Goal: Task Accomplishment & Management: Manage account settings

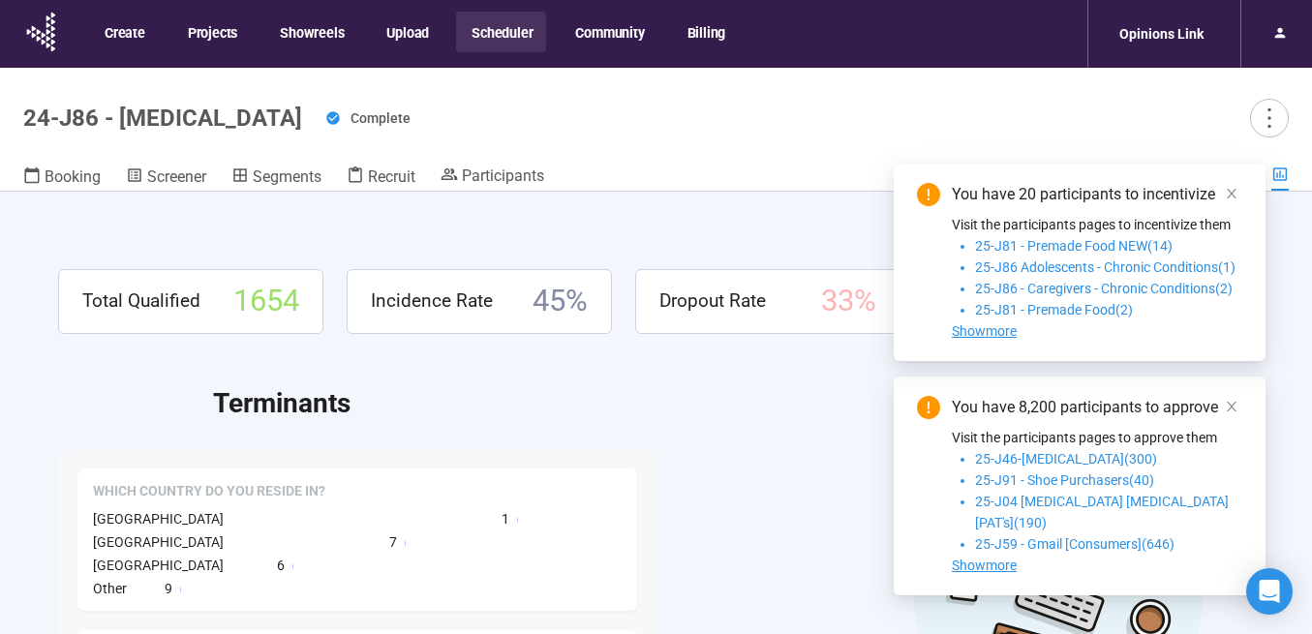
click at [501, 35] on button "Scheduler" at bounding box center [501, 32] width 90 height 41
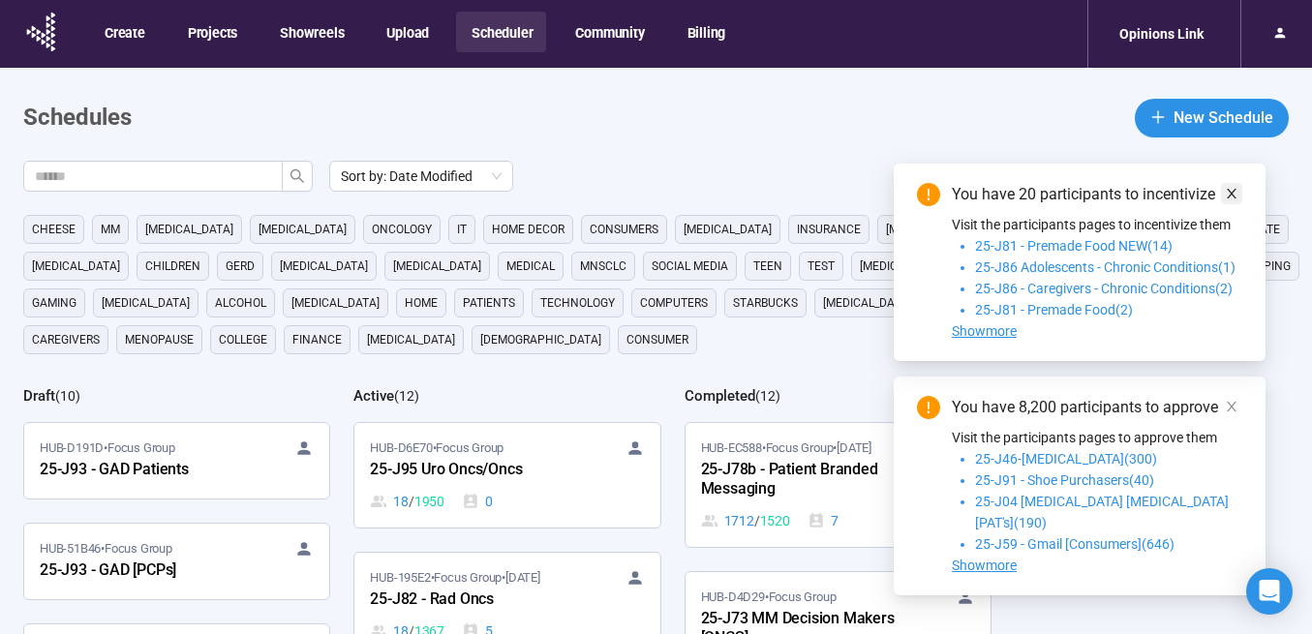
click at [1233, 198] on icon "close" at bounding box center [1232, 194] width 10 height 10
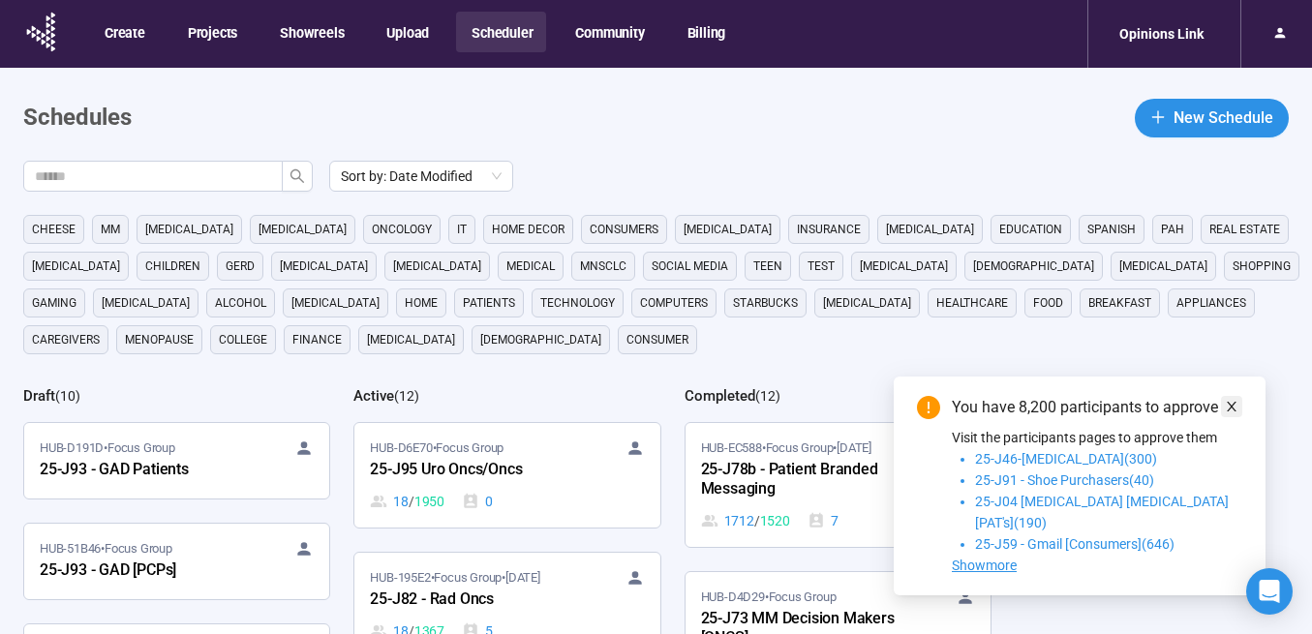
click at [1233, 413] on icon "close" at bounding box center [1232, 407] width 14 height 14
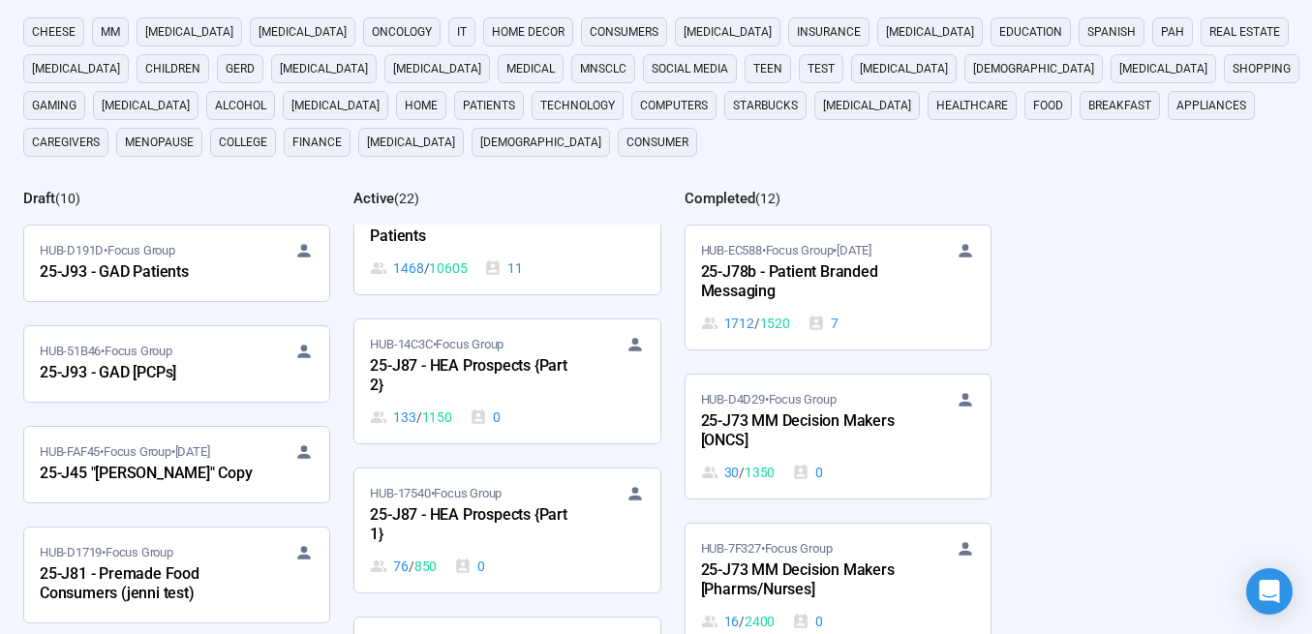
scroll to position [2011, 0]
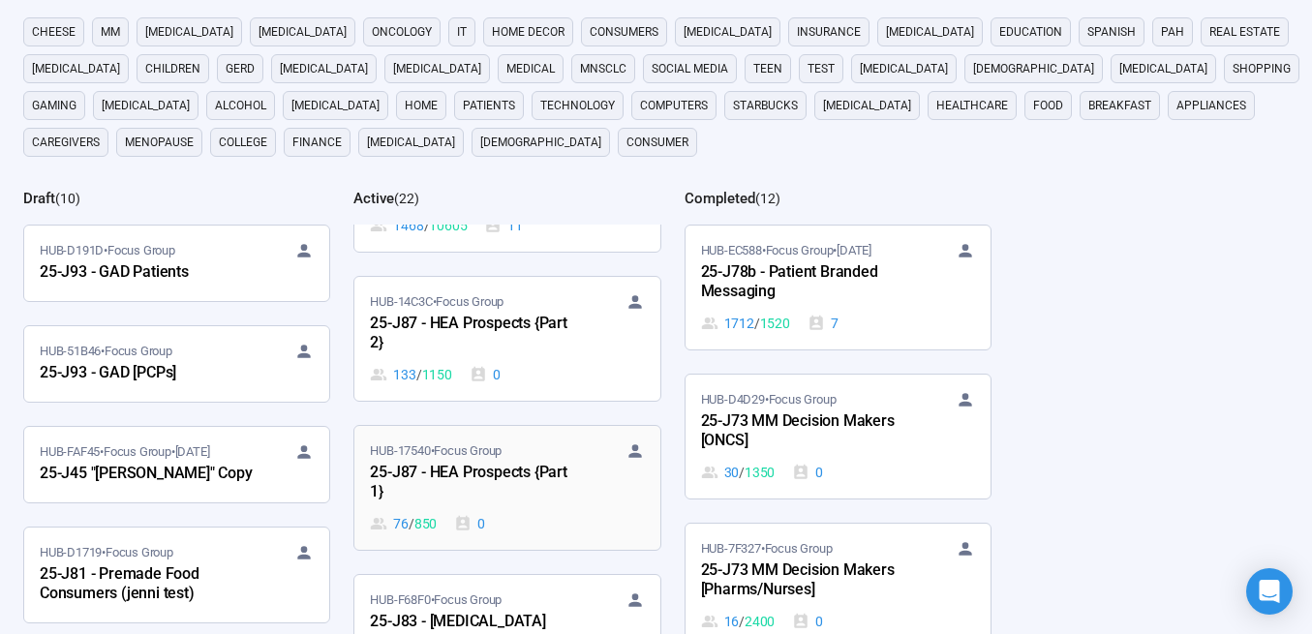
click at [501, 472] on div "25-J87 - HEA Prospects {Part 1}" at bounding box center [476, 483] width 213 height 45
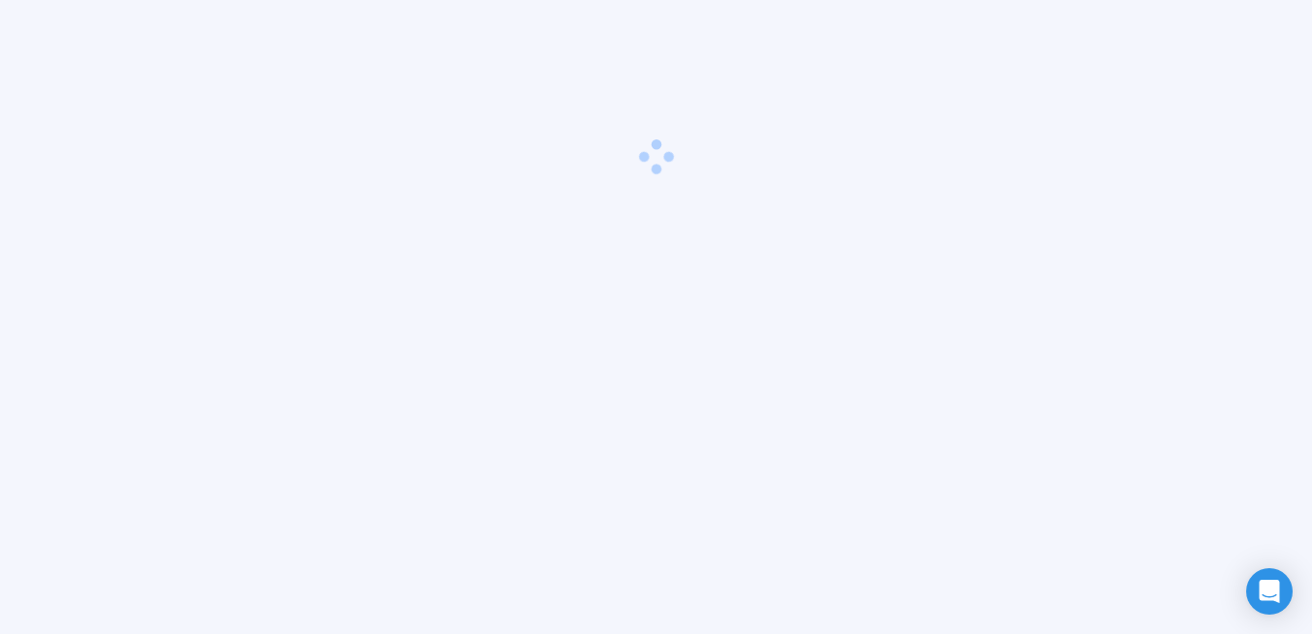
scroll to position [68, 0]
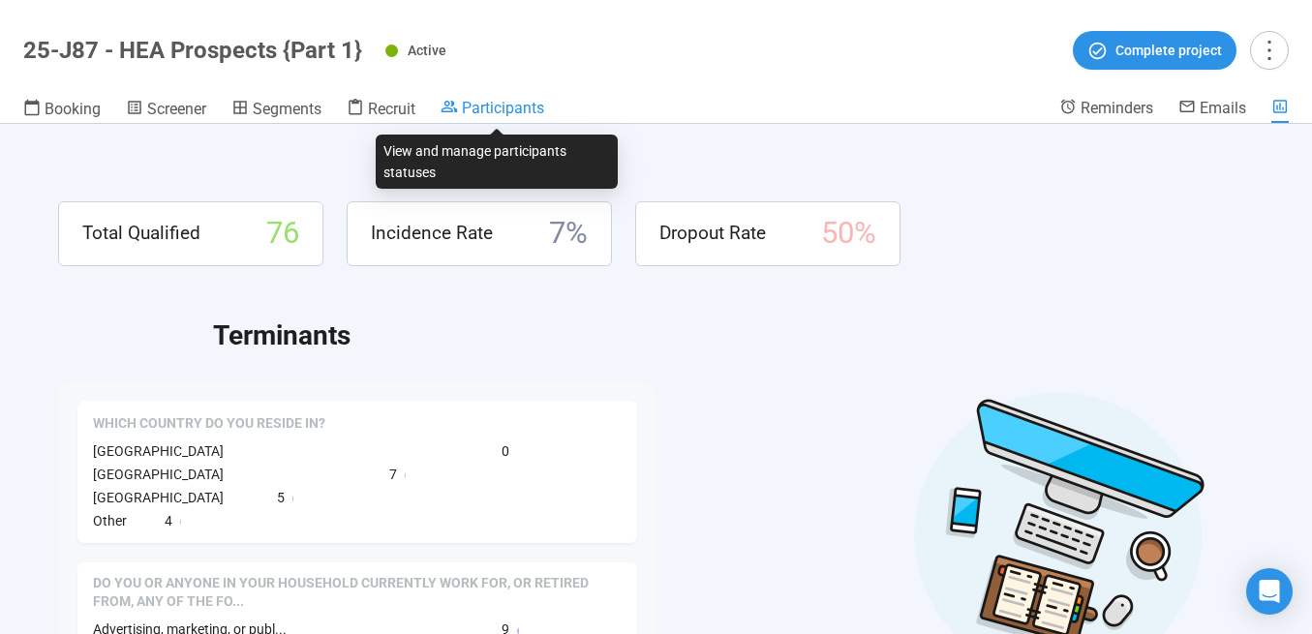
click at [494, 112] on span "Participants" at bounding box center [503, 108] width 82 height 18
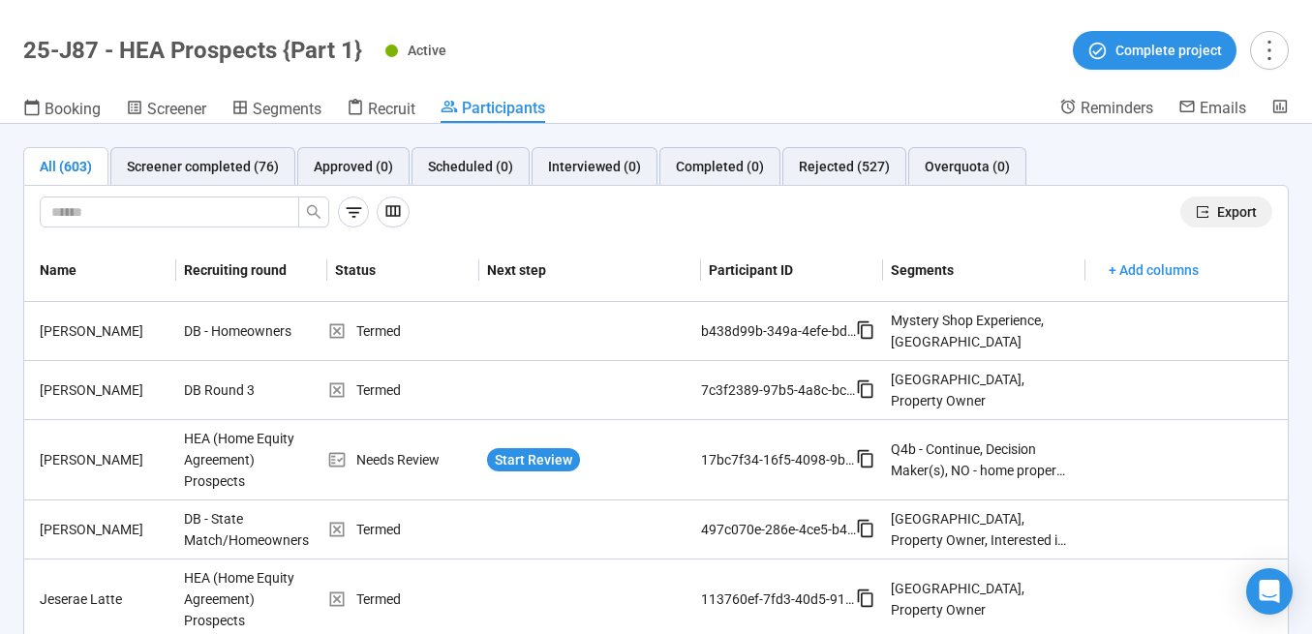
click at [1216, 218] on button "Export" at bounding box center [1226, 212] width 92 height 31
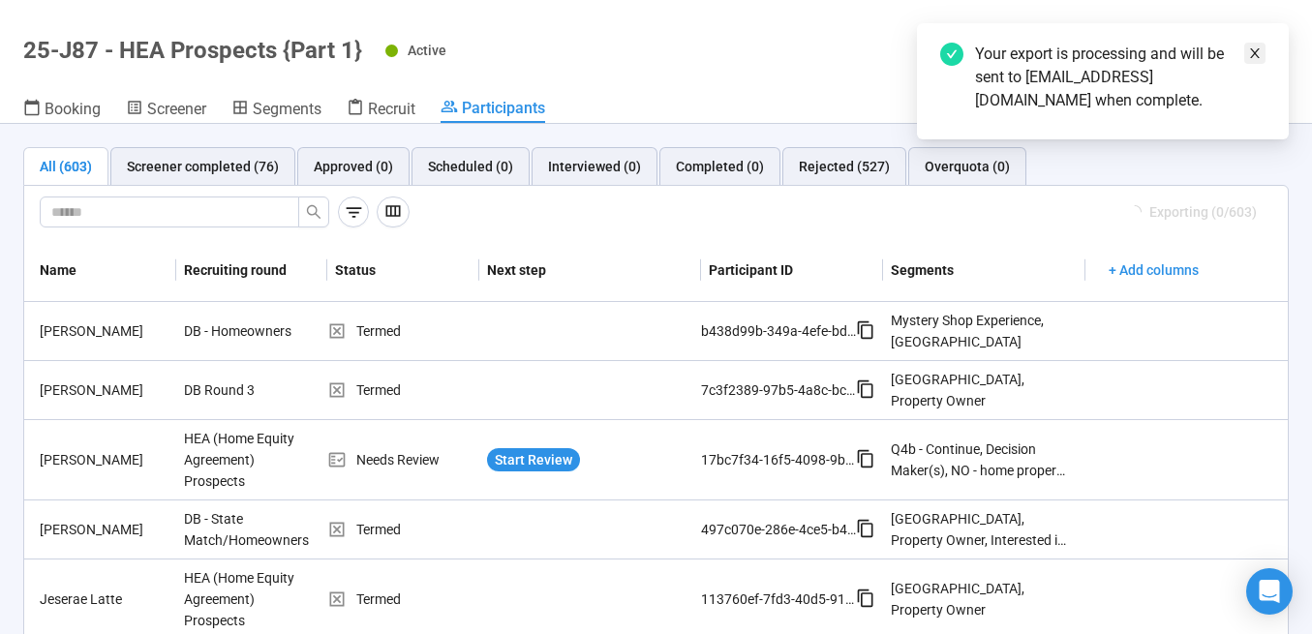
click at [1256, 55] on icon "close" at bounding box center [1255, 53] width 14 height 14
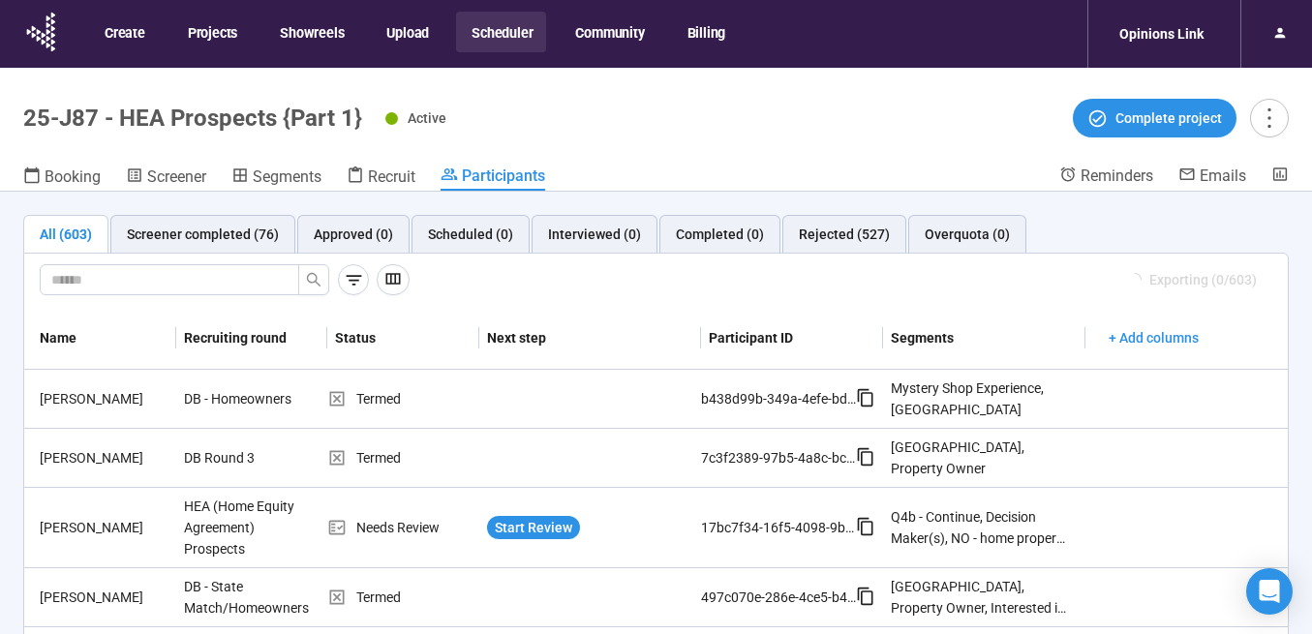
click at [484, 39] on button "Scheduler" at bounding box center [501, 32] width 90 height 41
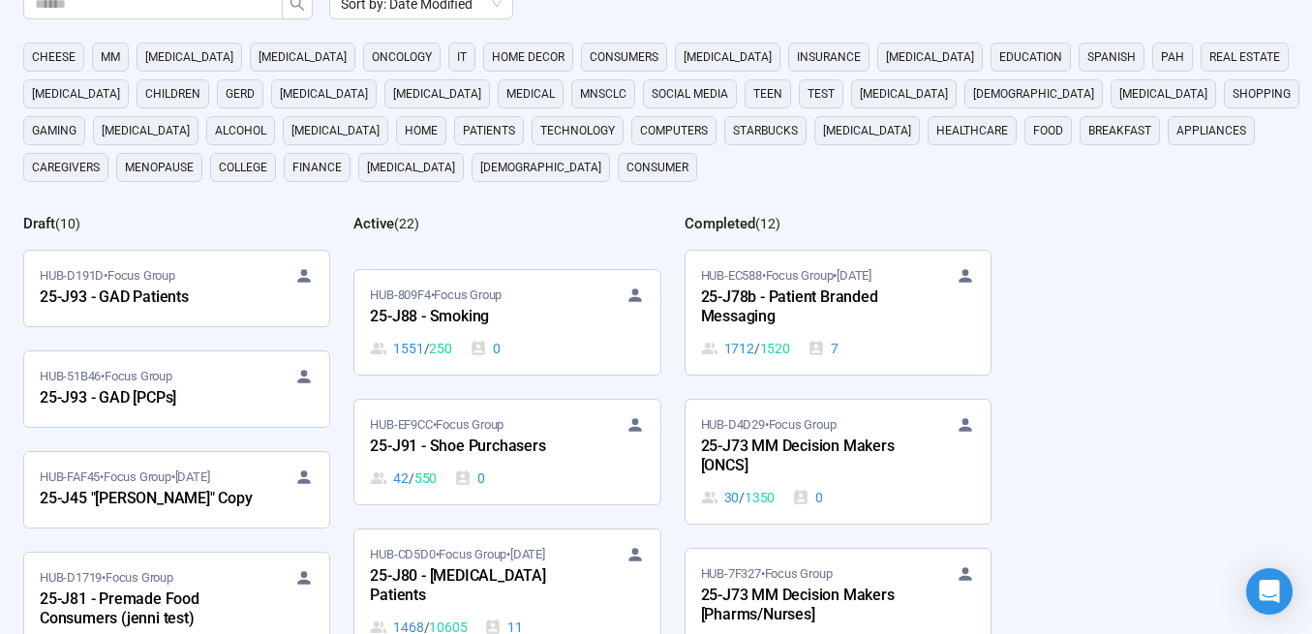
scroll to position [1694, 0]
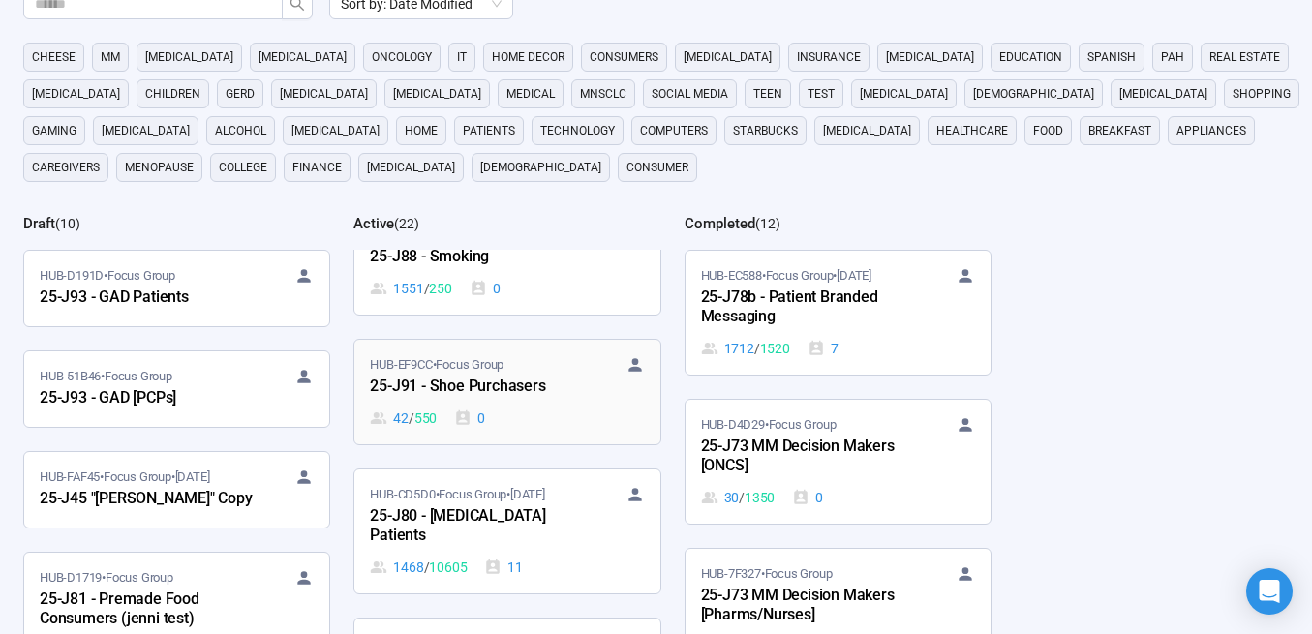
click at [498, 410] on div "42 / 550 0" at bounding box center [507, 418] width 274 height 21
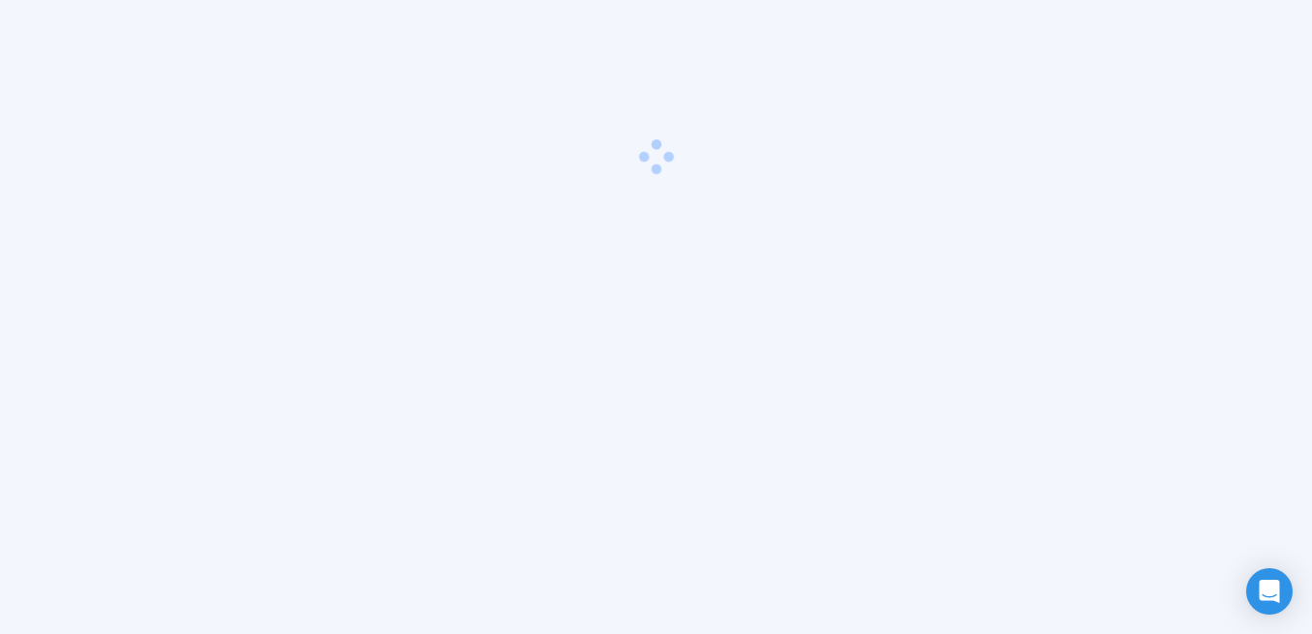
scroll to position [68, 0]
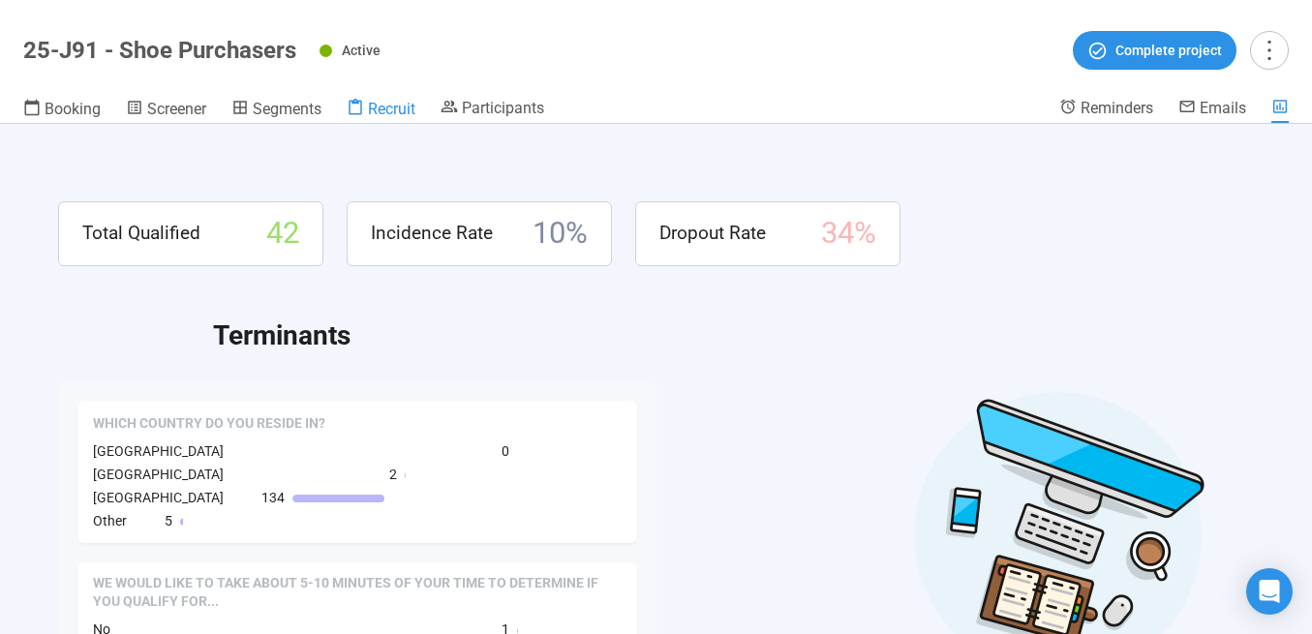
click at [391, 114] on span "Recruit" at bounding box center [391, 109] width 47 height 18
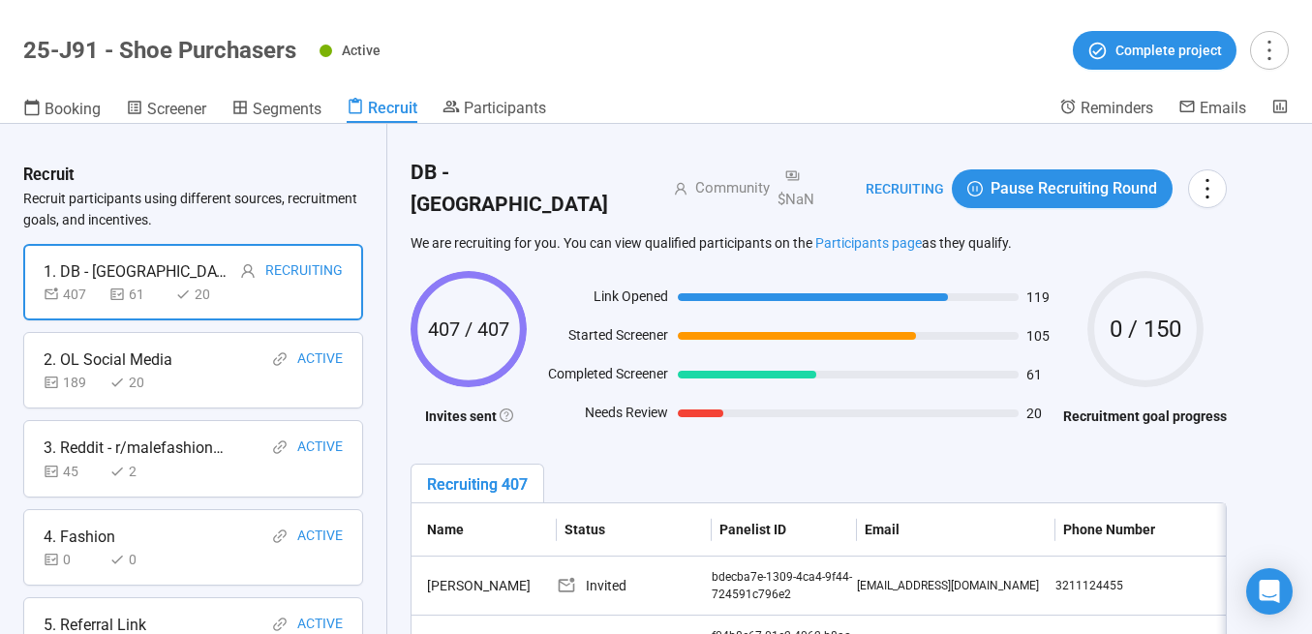
scroll to position [97, 0]
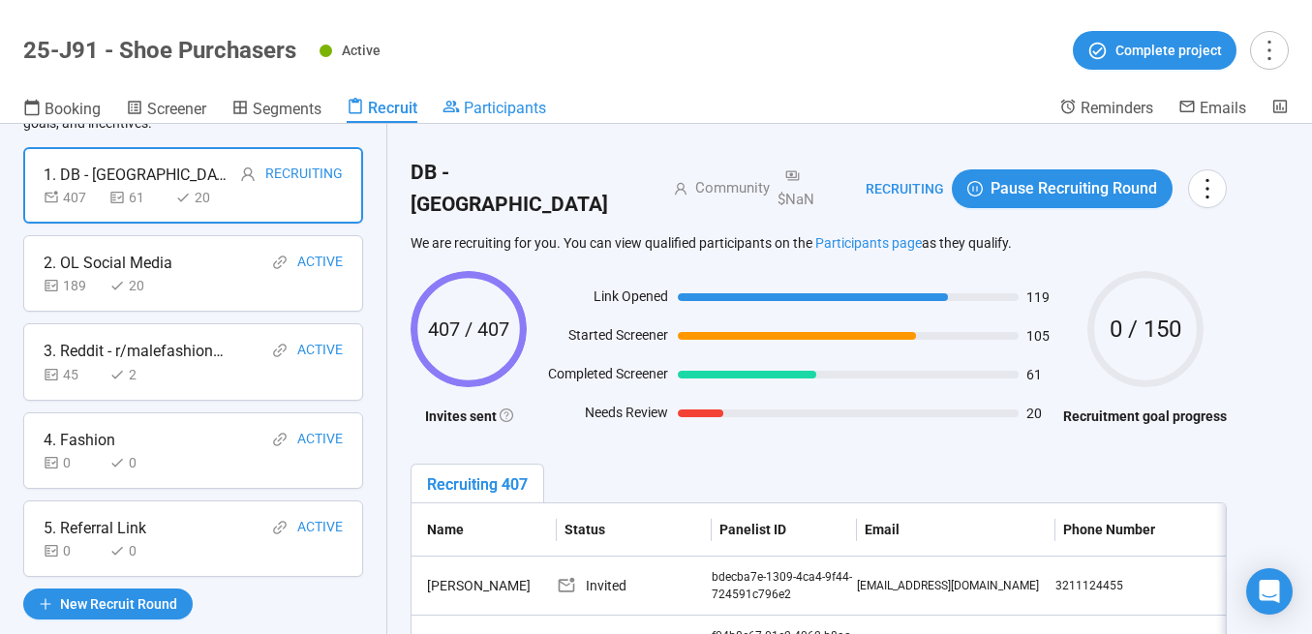
click at [479, 108] on span "Participants" at bounding box center [505, 108] width 82 height 18
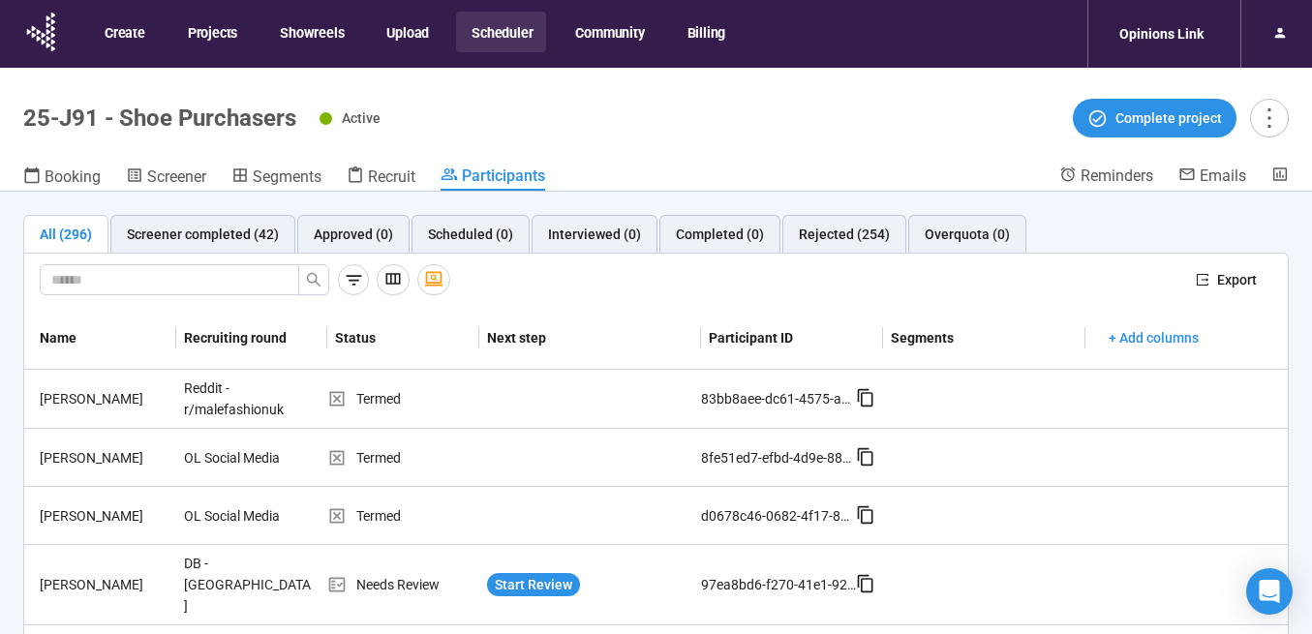
click at [495, 27] on button "Scheduler" at bounding box center [501, 32] width 90 height 41
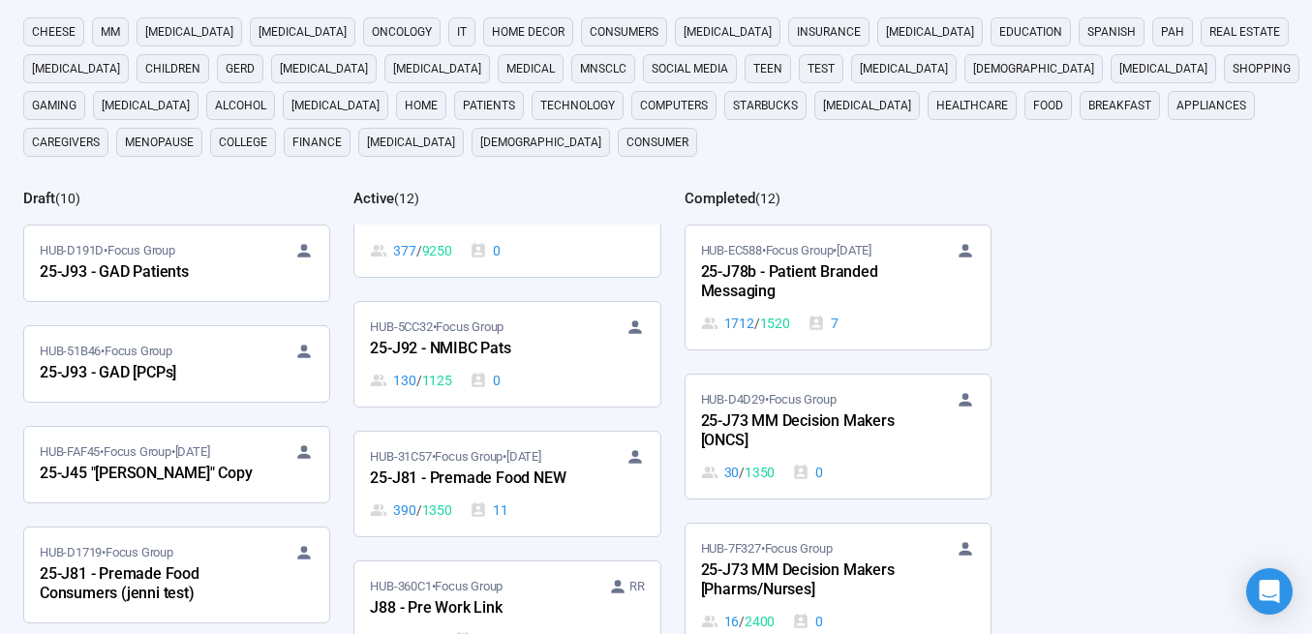
scroll to position [939, 0]
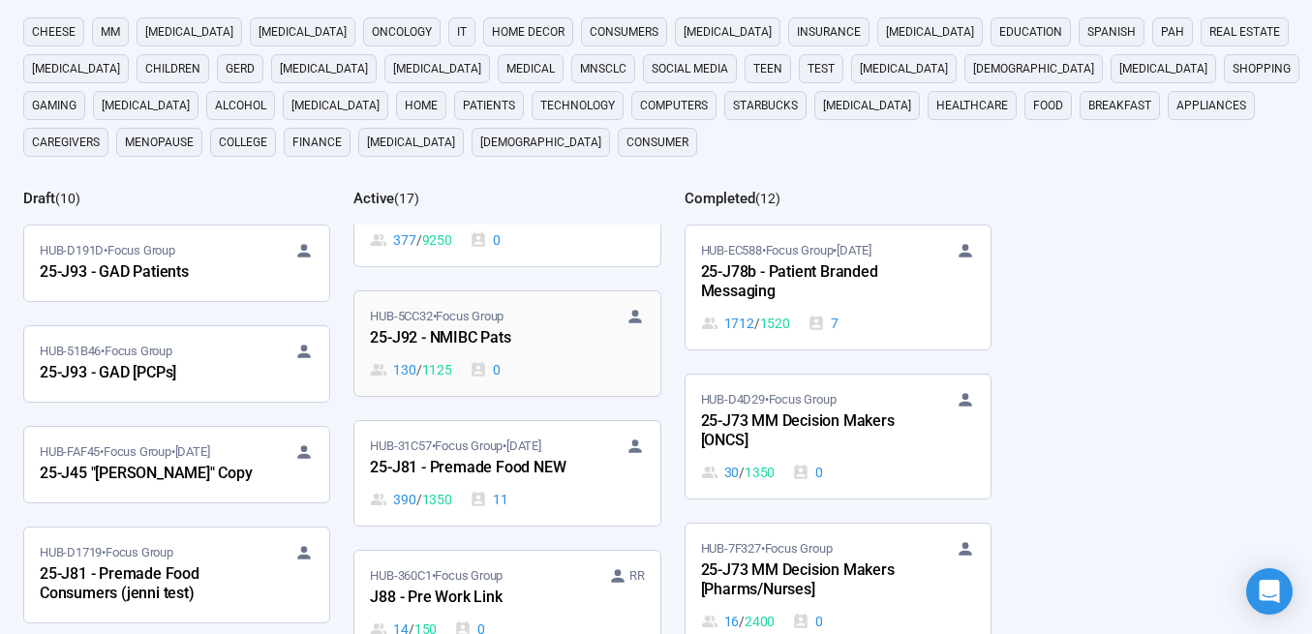
click at [469, 353] on div "HUB-5CC32 • Focus Group 25-J92 - NMIBC Pats 130 / 1125 0" at bounding box center [507, 344] width 274 height 74
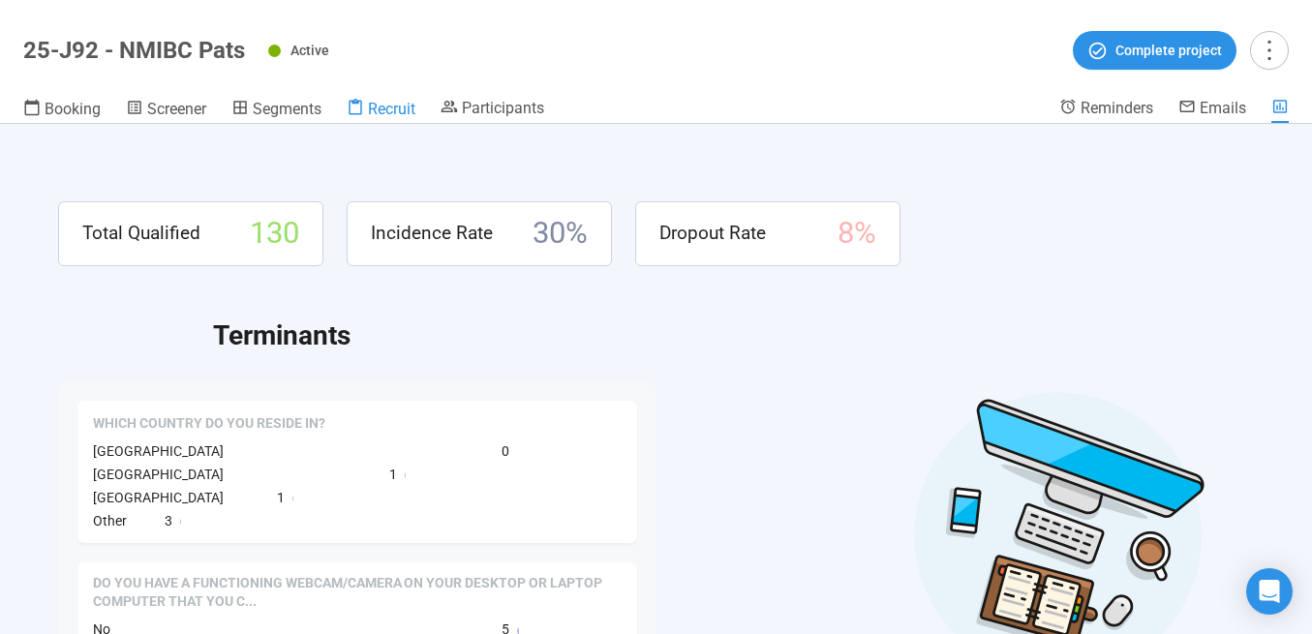
click at [391, 111] on span "Recruit" at bounding box center [391, 109] width 47 height 18
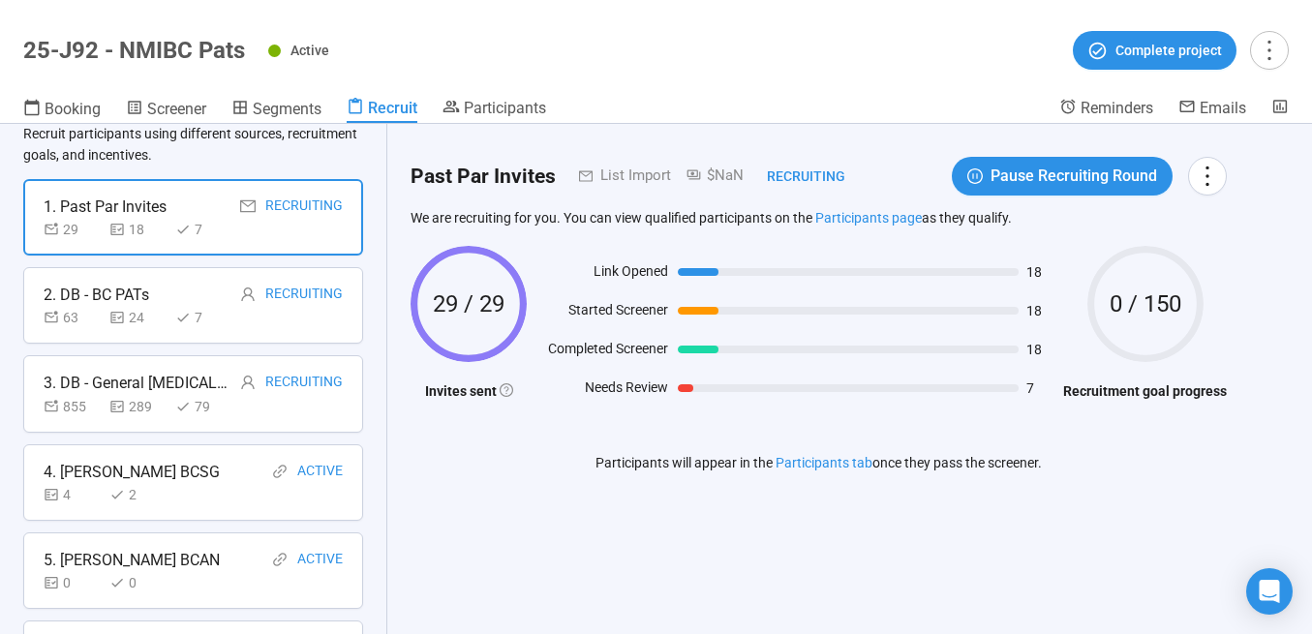
scroll to position [63, 0]
click at [107, 220] on div "1. Past Par Invites" at bounding box center [105, 209] width 123 height 24
click at [107, 309] on div "63 24 7" at bounding box center [139, 319] width 190 height 21
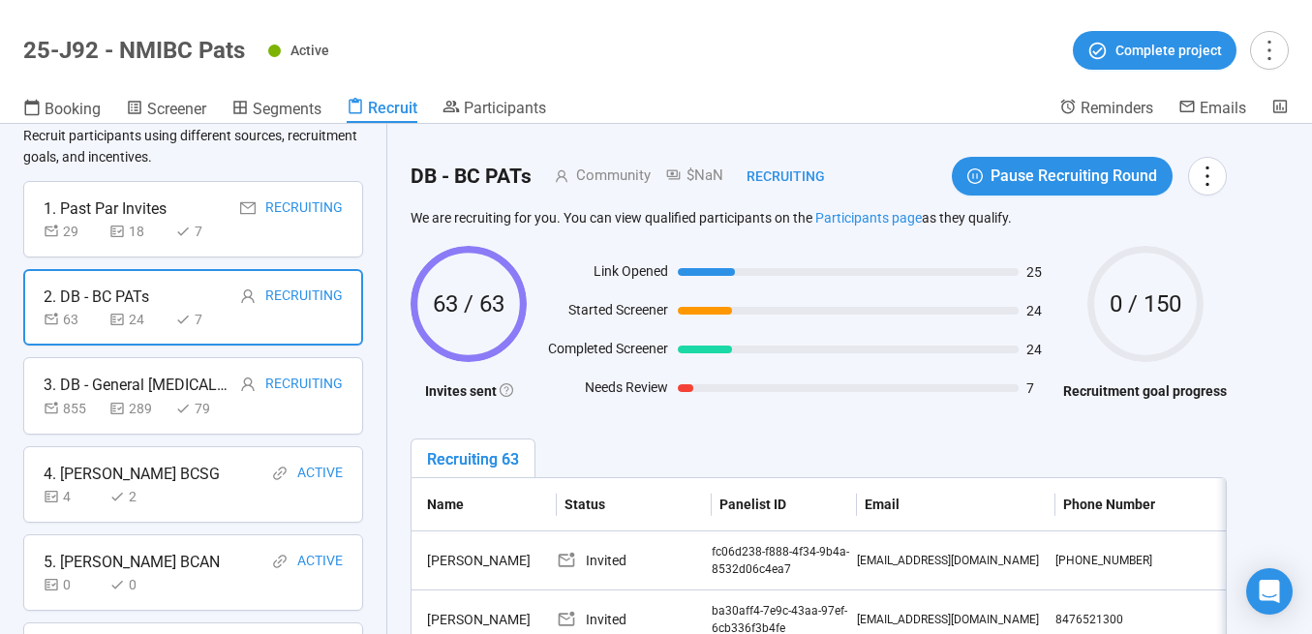
click at [185, 393] on div "3. DB - General [MEDICAL_DATA]" at bounding box center [136, 385] width 184 height 24
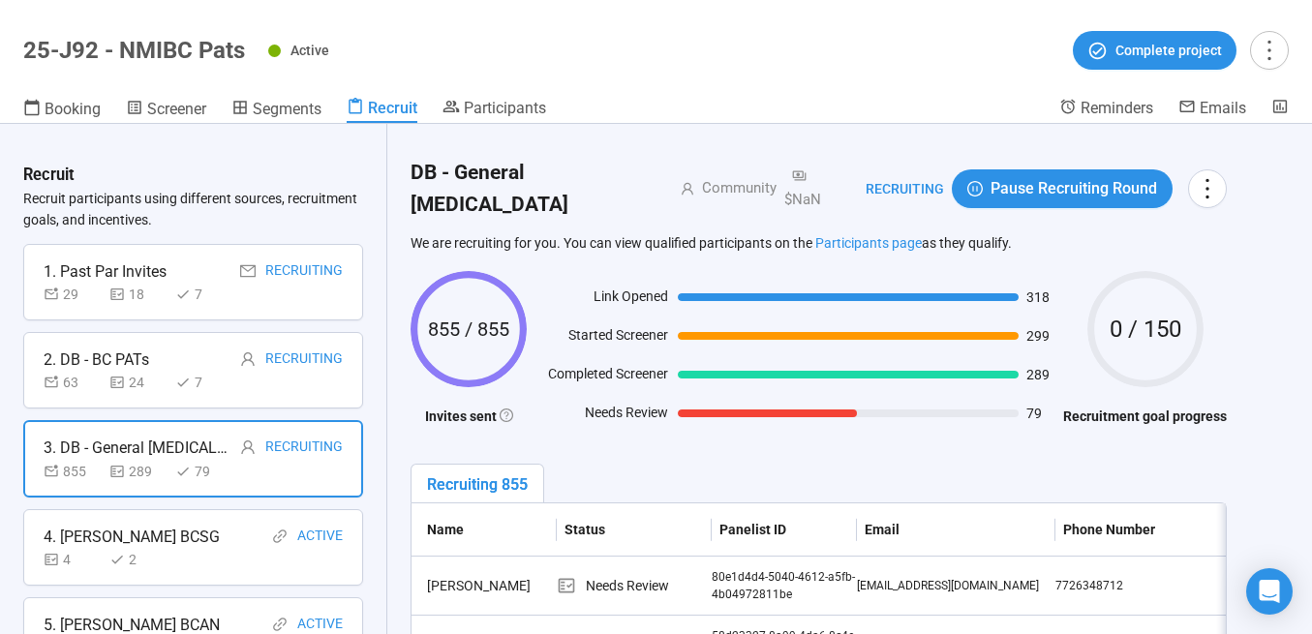
scroll to position [0, 0]
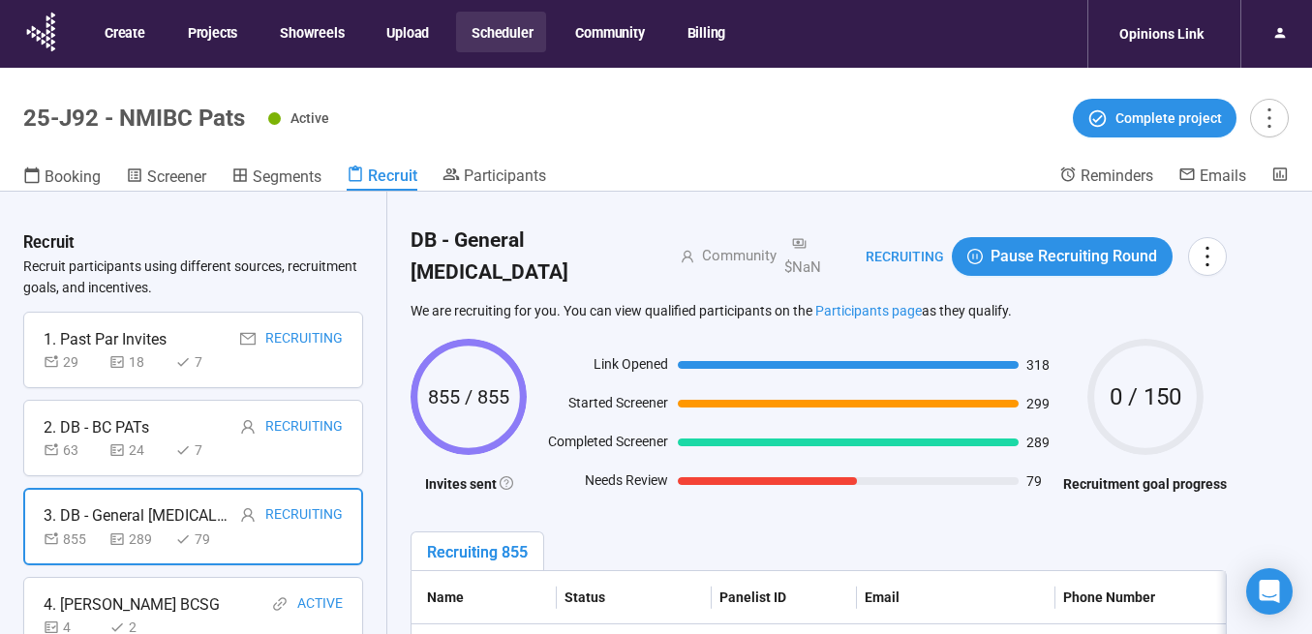
click at [500, 33] on button "Scheduler" at bounding box center [501, 32] width 90 height 41
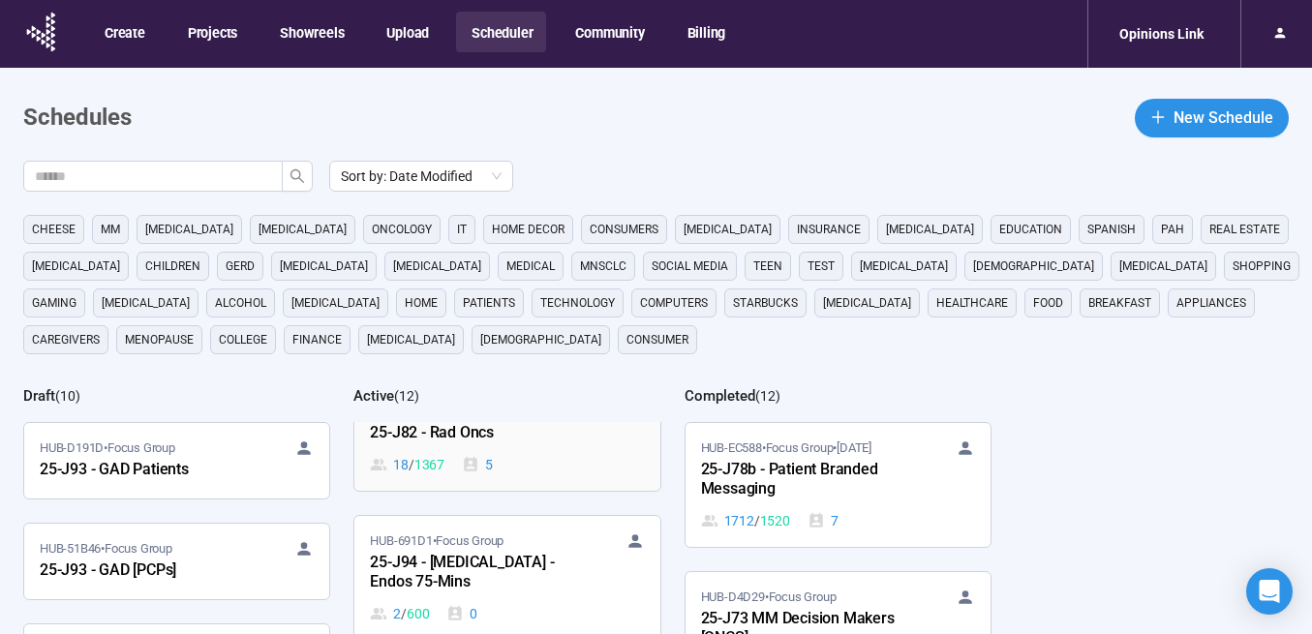
scroll to position [247, 0]
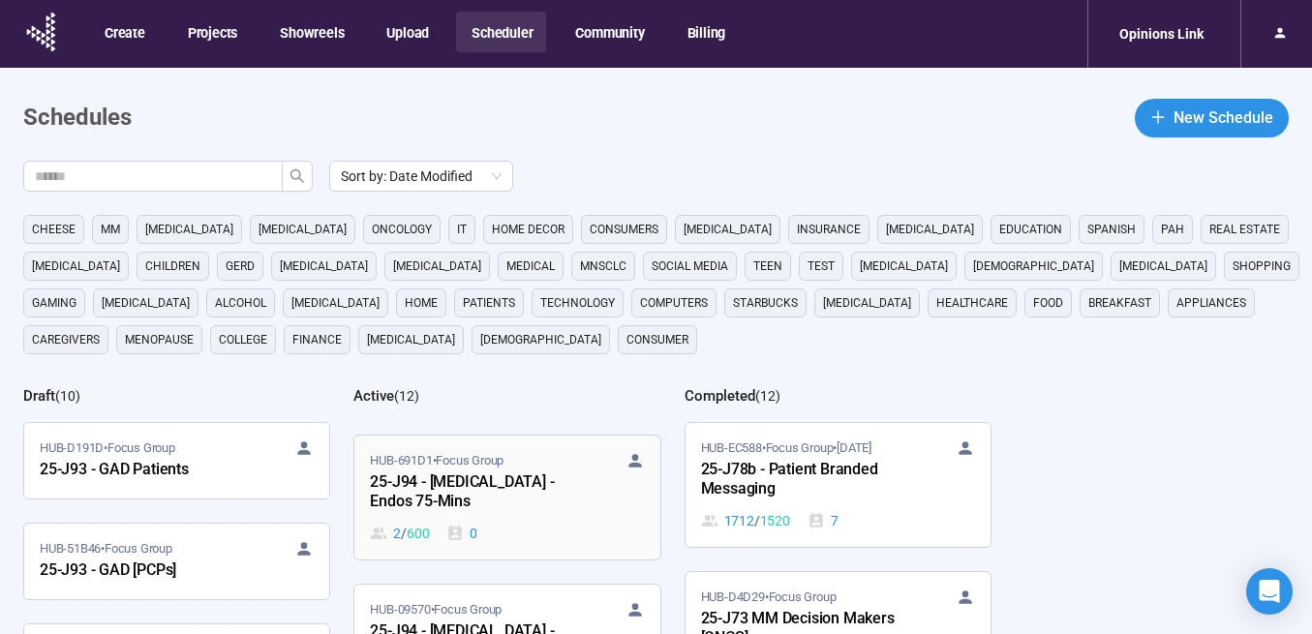
click at [476, 492] on div "25-J94 - [MEDICAL_DATA] - Endos 75-Mins" at bounding box center [476, 493] width 213 height 45
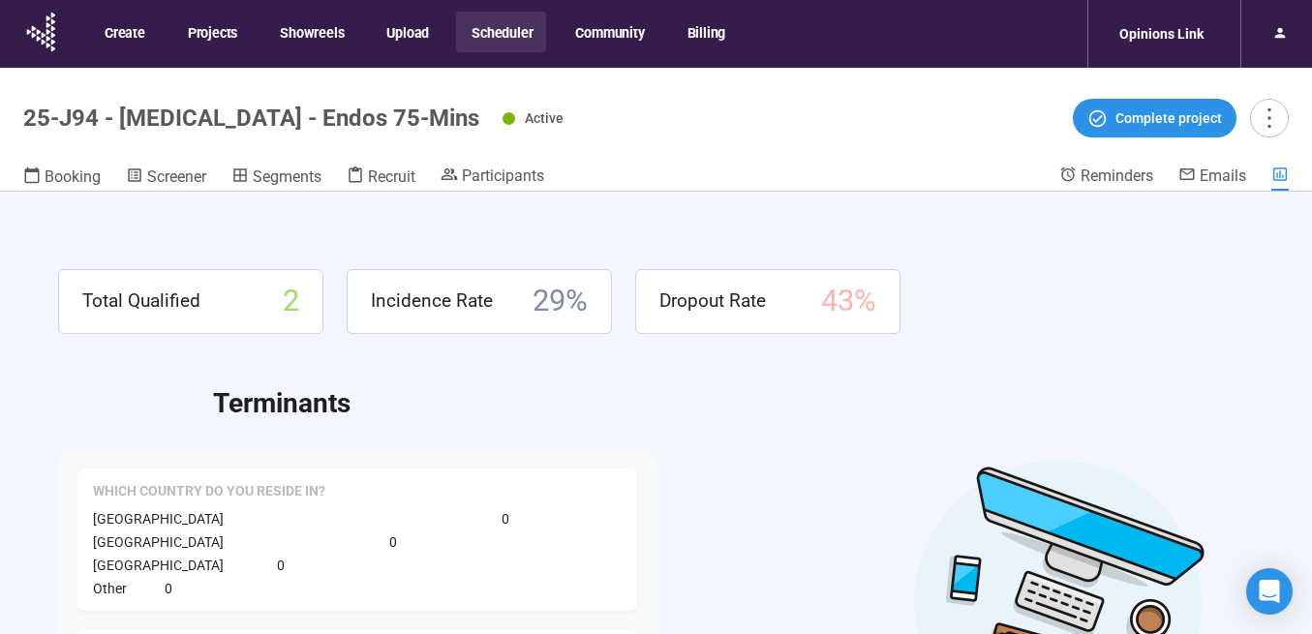
click at [496, 32] on button "Scheduler" at bounding box center [501, 32] width 90 height 41
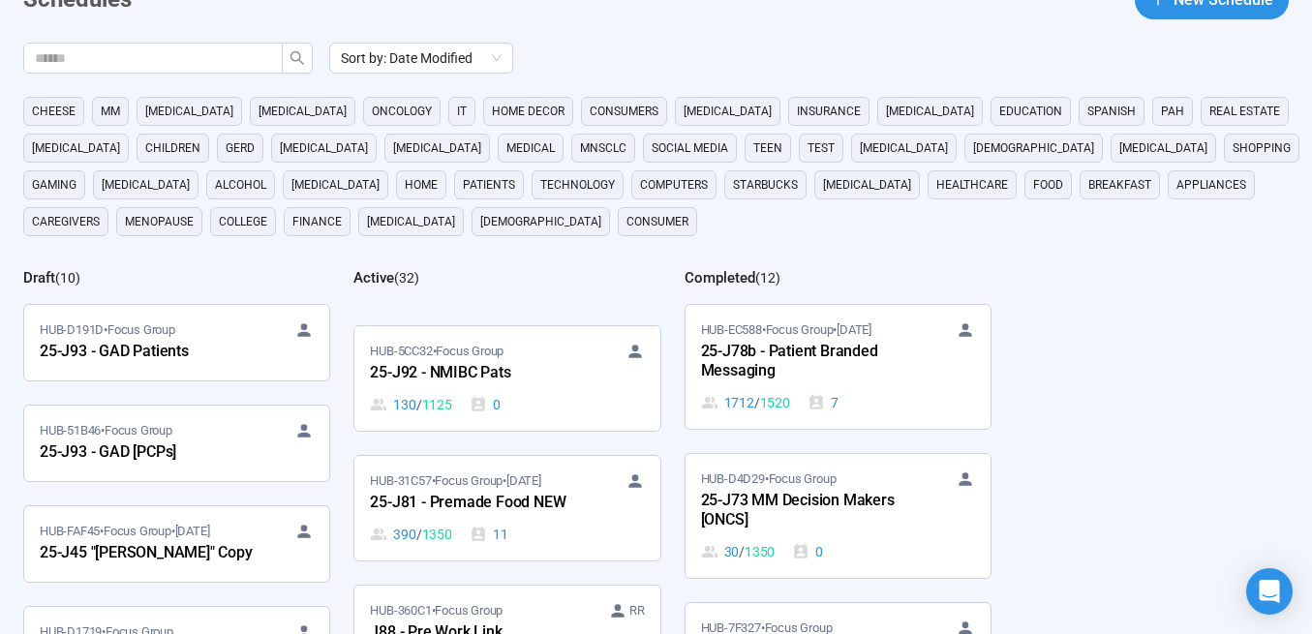
scroll to position [987, 0]
click at [446, 374] on div "25-J92 - NMIBC Pats" at bounding box center [476, 370] width 213 height 25
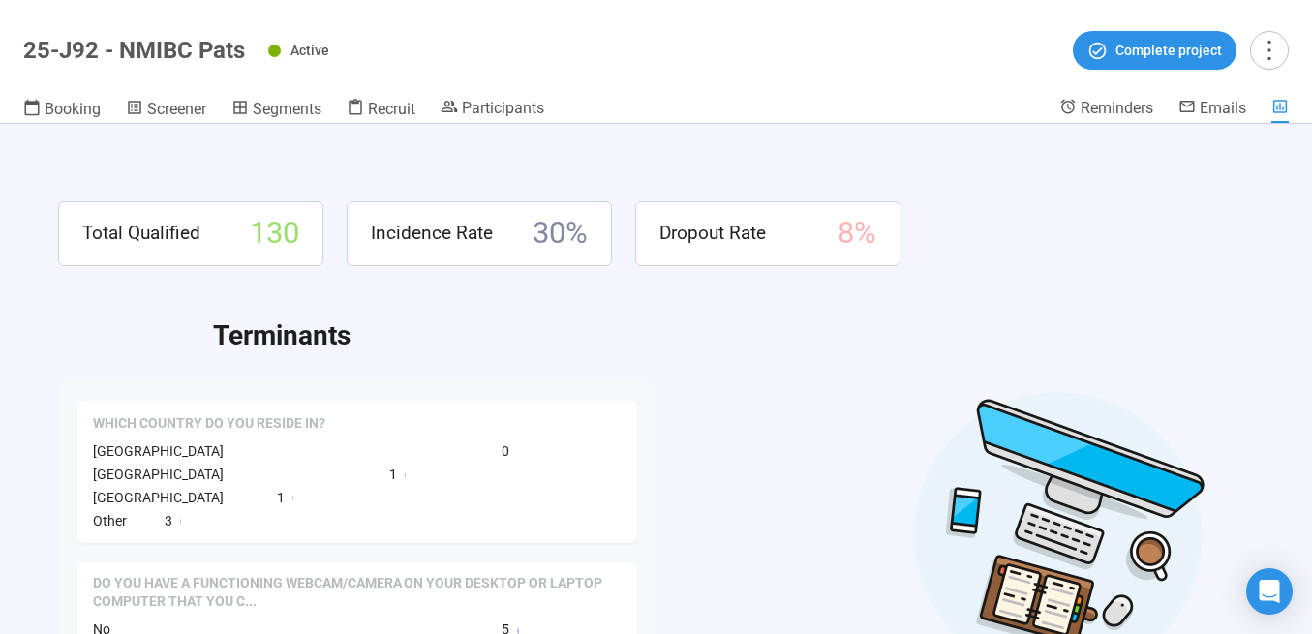
click at [386, 93] on header "25-J92 - NMIBC Pats Active Complete project Booking Screener Segments Recruit P…" at bounding box center [656, 62] width 1312 height 124
click at [386, 114] on span "Recruit" at bounding box center [391, 109] width 47 height 18
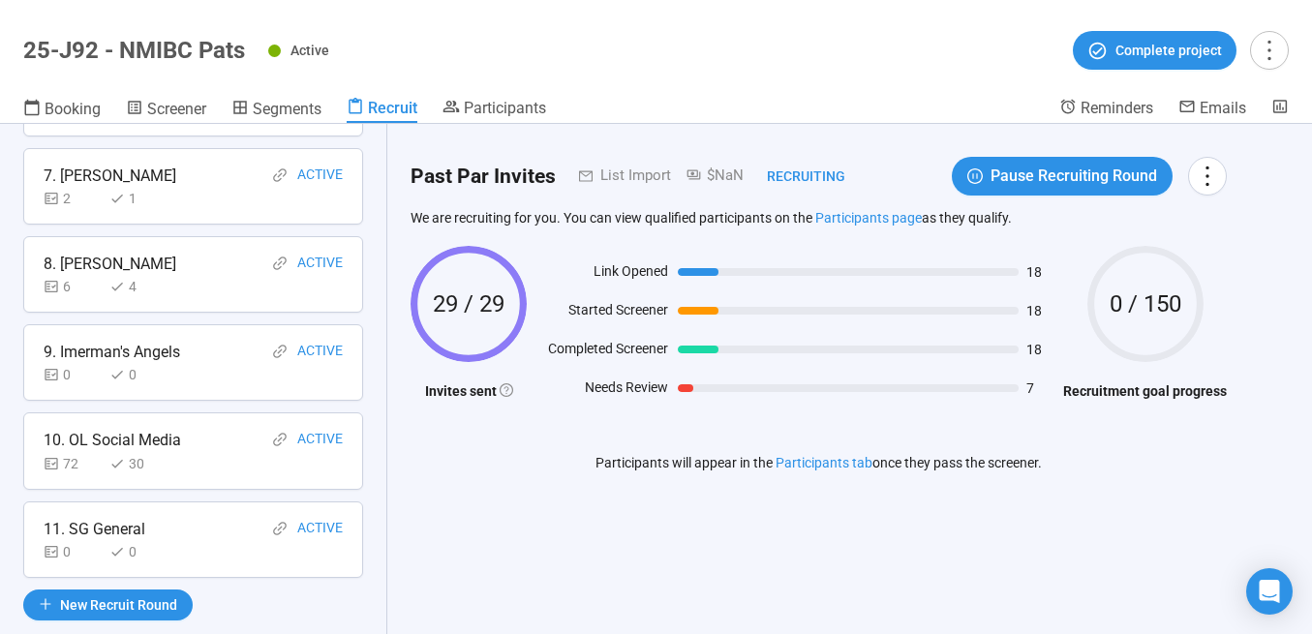
scroll to position [657, 0]
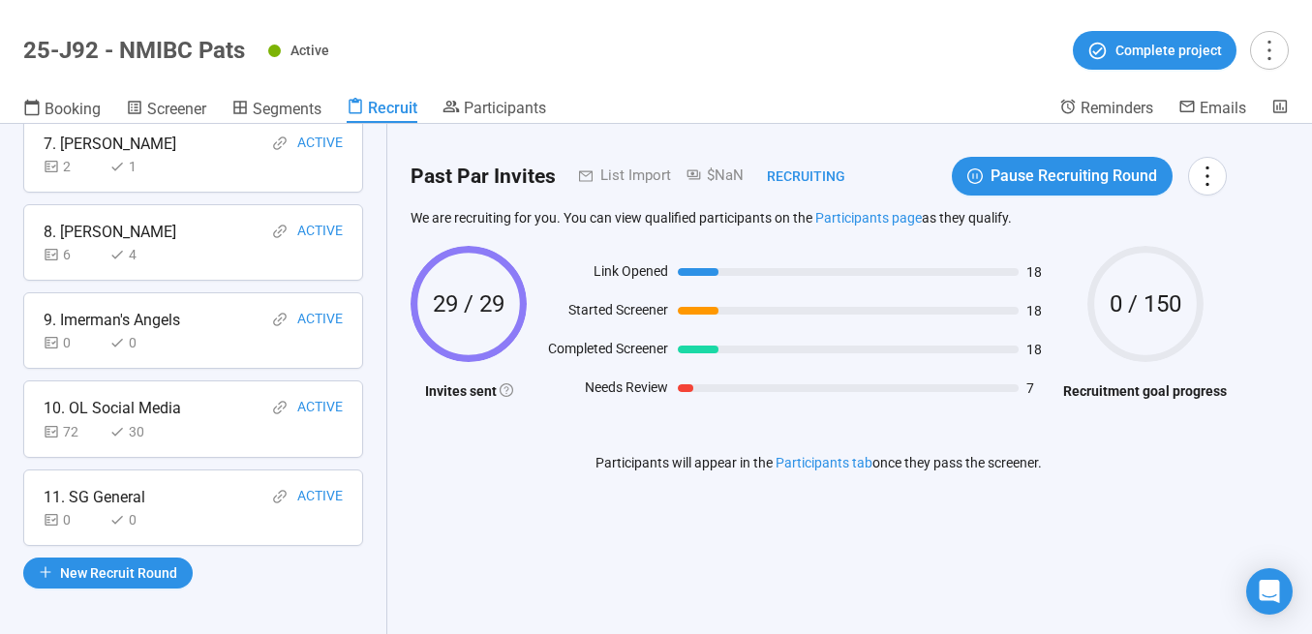
click at [153, 505] on div "11. SG General Active" at bounding box center [193, 497] width 299 height 24
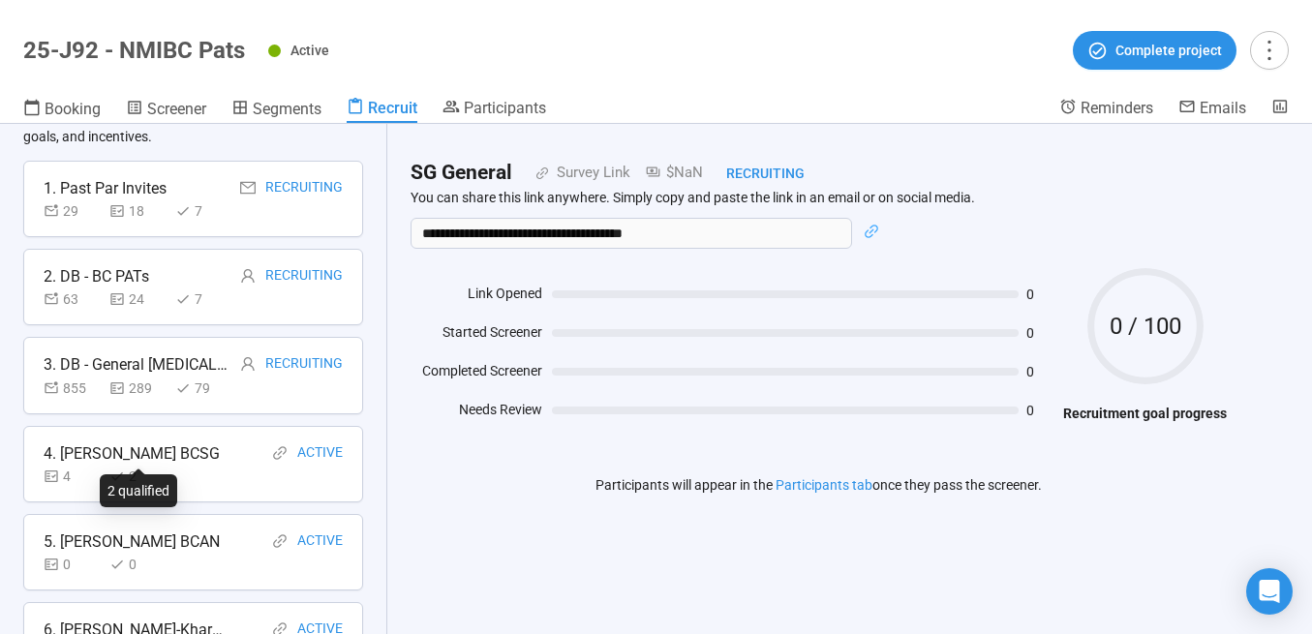
scroll to position [69, 0]
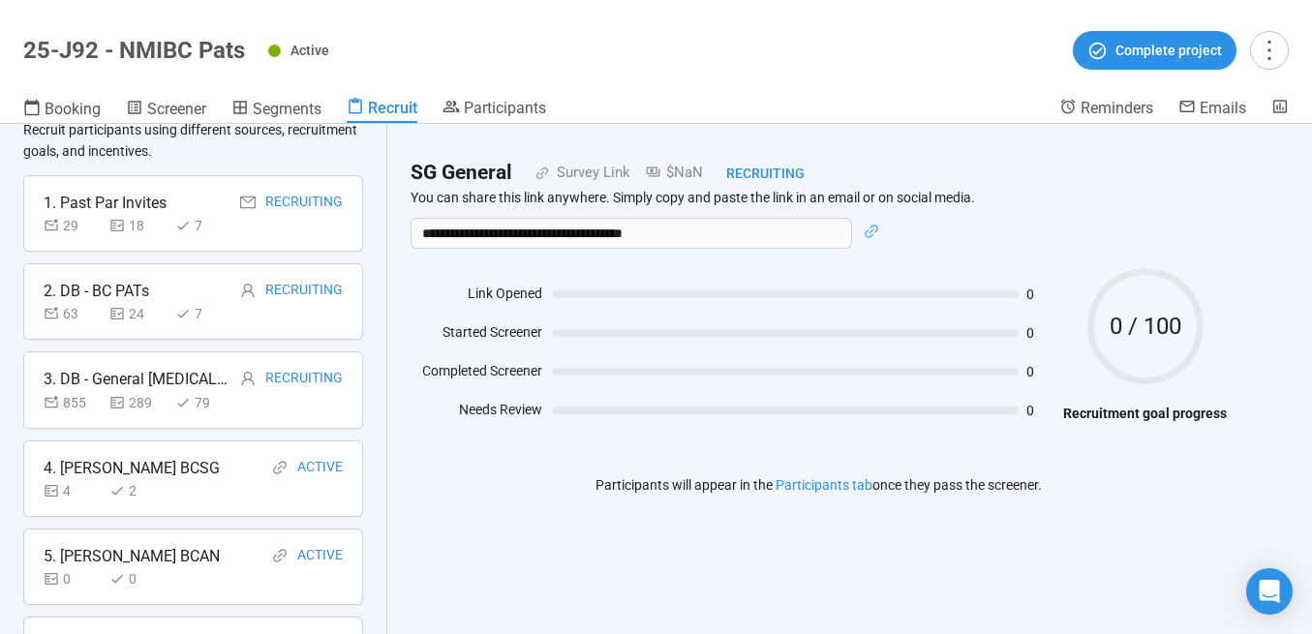
click at [149, 394] on div "289" at bounding box center [138, 402] width 58 height 21
